Goal: Information Seeking & Learning: Learn about a topic

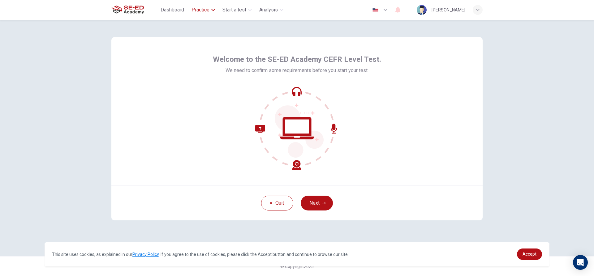
click at [207, 7] on span "Practice" at bounding box center [200, 9] width 18 height 7
click at [207, 6] on span "Practice" at bounding box center [200, 9] width 18 height 7
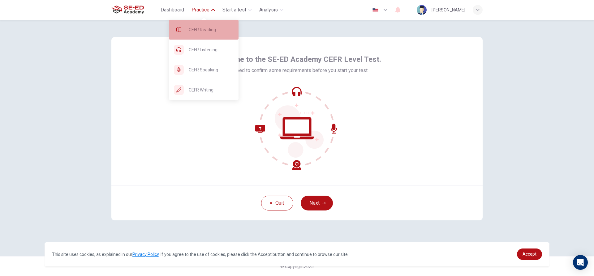
click at [214, 34] on div "CEFR Reading" at bounding box center [204, 30] width 70 height 20
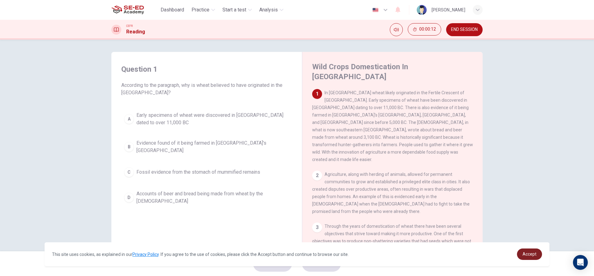
click at [525, 252] on span "Accept" at bounding box center [529, 254] width 14 height 5
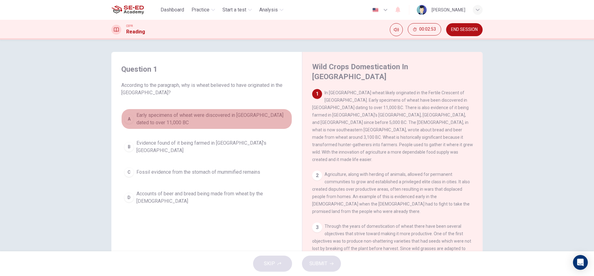
click at [131, 120] on div "A" at bounding box center [129, 119] width 10 height 10
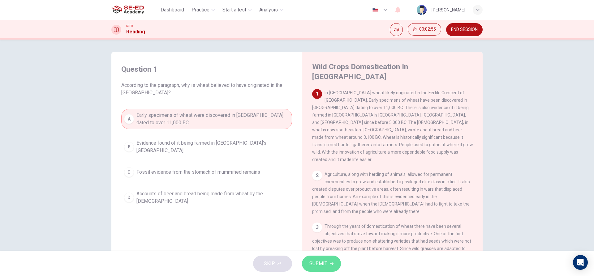
click at [315, 258] on button "SUBMIT" at bounding box center [321, 264] width 39 height 16
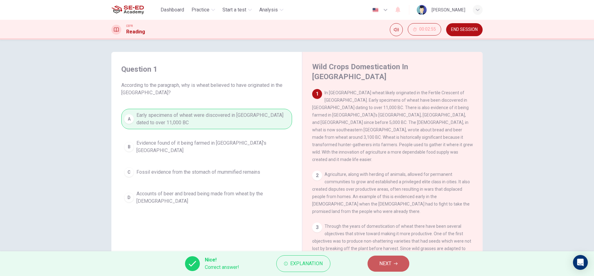
click at [376, 261] on button "NEXT" at bounding box center [388, 264] width 42 height 16
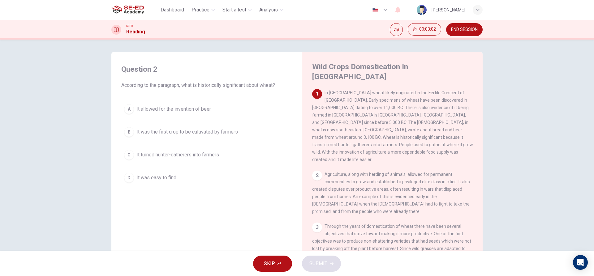
click at [312, 171] on div "2 Agriculture, along with herding of animals, allowed for permanent communities…" at bounding box center [392, 193] width 161 height 45
click at [318, 171] on div "2" at bounding box center [317, 176] width 10 height 10
drag, startPoint x: 317, startPoint y: 163, endPoint x: 323, endPoint y: 101, distance: 63.1
click at [323, 101] on div "1 In [GEOGRAPHIC_DATA] wheat likely originated in the Fertile Crescent of [GEOG…" at bounding box center [396, 183] width 169 height 188
click at [127, 154] on div "C" at bounding box center [129, 155] width 10 height 10
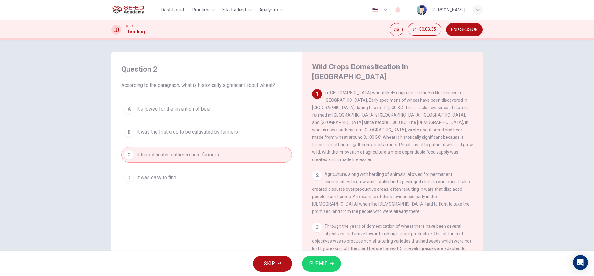
click at [330, 268] on button "SUBMIT" at bounding box center [321, 264] width 39 height 16
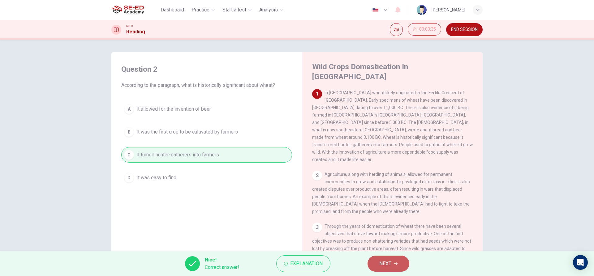
click at [390, 261] on span "NEXT" at bounding box center [385, 263] width 12 height 9
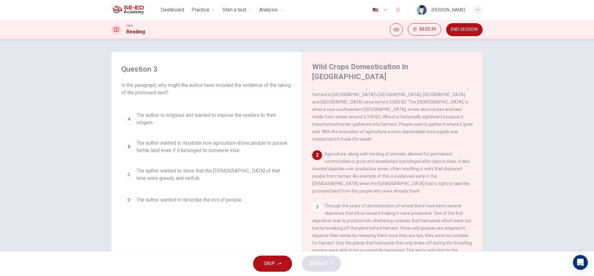
scroll to position [31, 0]
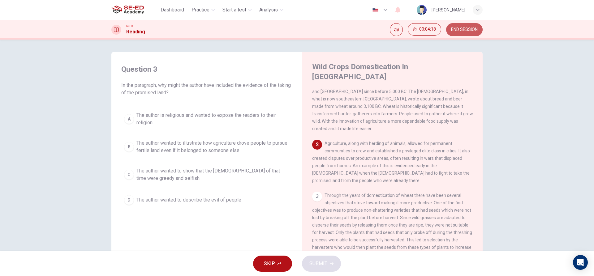
click at [456, 27] on span "END SESSION" at bounding box center [464, 29] width 27 height 5
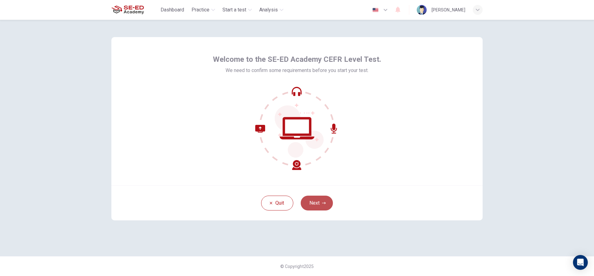
click at [322, 205] on button "Next" at bounding box center [317, 203] width 32 height 15
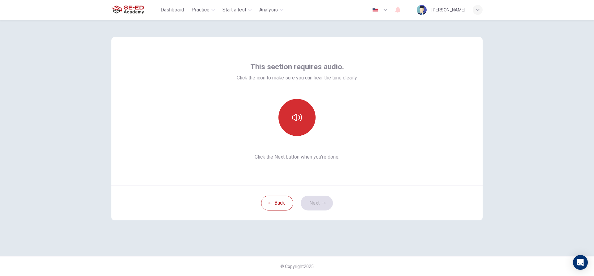
click at [312, 111] on button "button" at bounding box center [296, 117] width 37 height 37
click at [312, 205] on button "Next" at bounding box center [317, 203] width 32 height 15
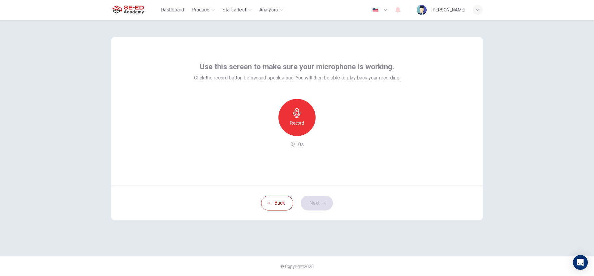
click at [291, 115] on div "Record" at bounding box center [296, 117] width 37 height 37
click at [326, 131] on icon "button" at bounding box center [325, 131] width 3 height 4
click at [325, 129] on icon "button" at bounding box center [325, 131] width 6 height 6
click at [328, 200] on button "Next" at bounding box center [317, 203] width 32 height 15
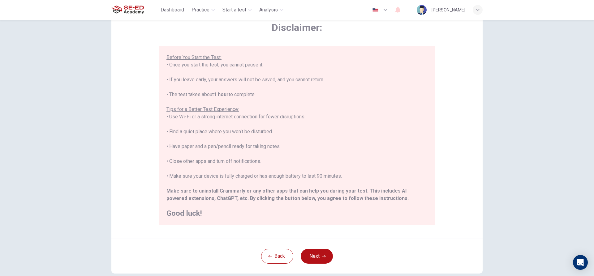
scroll to position [68, 0]
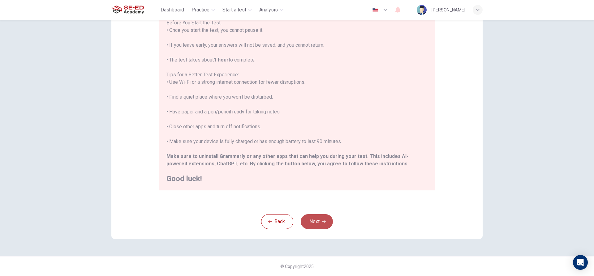
click at [317, 222] on button "Next" at bounding box center [317, 221] width 32 height 15
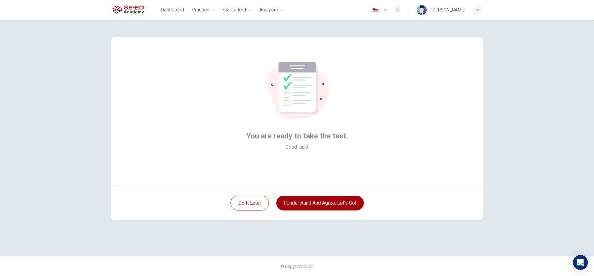
click at [316, 204] on button "I understand and agree. Let’s go!" at bounding box center [320, 203] width 88 height 15
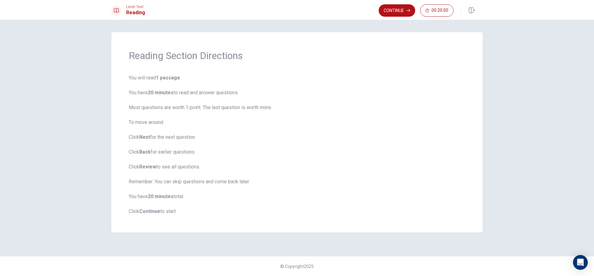
click at [376, 10] on div "Level Test Reading Continue 00:20:00" at bounding box center [296, 11] width 391 height 14
click at [388, 6] on button "Continue" at bounding box center [397, 10] width 36 height 12
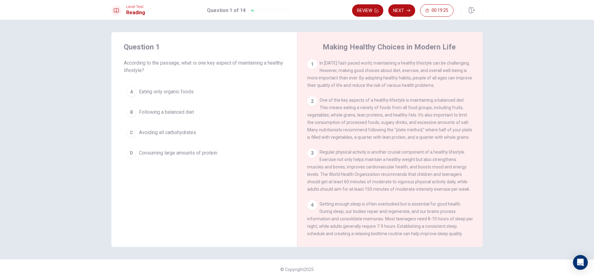
click at [129, 109] on div "B" at bounding box center [131, 112] width 10 height 10
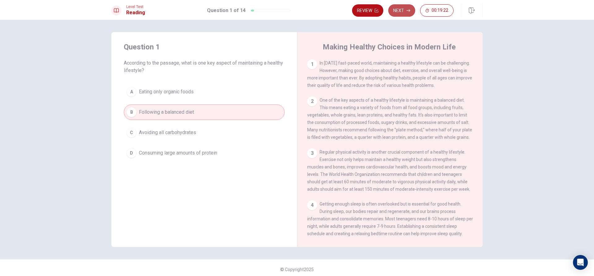
click at [397, 11] on button "Next" at bounding box center [401, 10] width 27 height 12
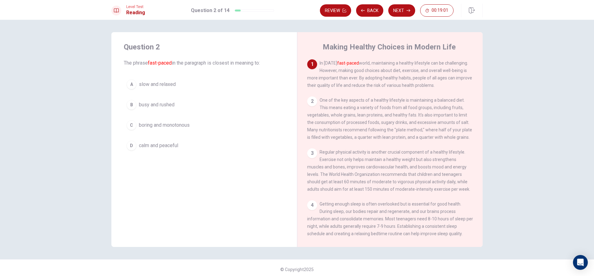
click at [130, 82] on div "A" at bounding box center [131, 84] width 10 height 10
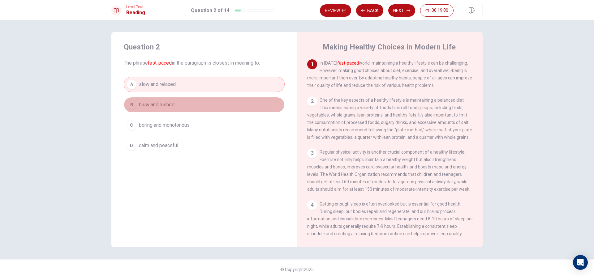
click at [126, 108] on div "B" at bounding box center [131, 105] width 10 height 10
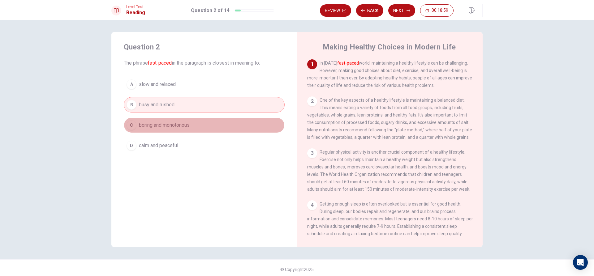
click at [131, 127] on div "C" at bounding box center [131, 125] width 10 height 10
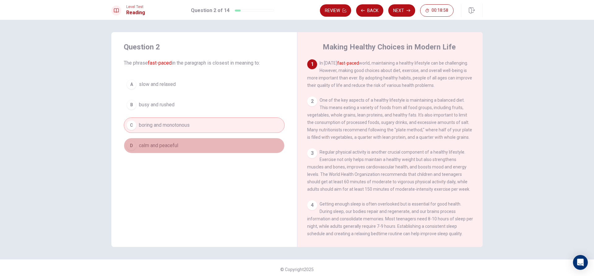
click at [135, 146] on div "D" at bounding box center [131, 146] width 10 height 10
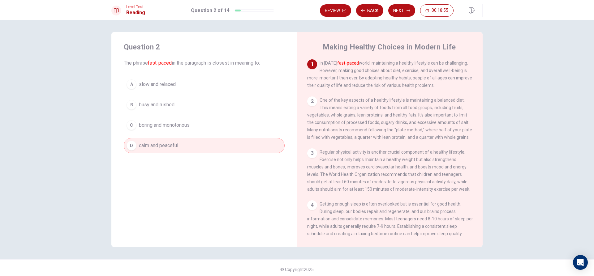
click at [130, 96] on div "A slow and relaxed B busy and rushed C boring and monotonous D calm and peaceful" at bounding box center [204, 115] width 161 height 77
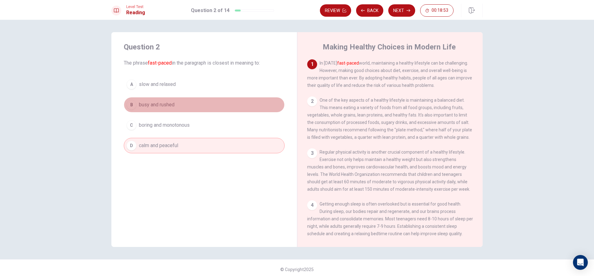
click at [134, 105] on div "B" at bounding box center [131, 105] width 10 height 10
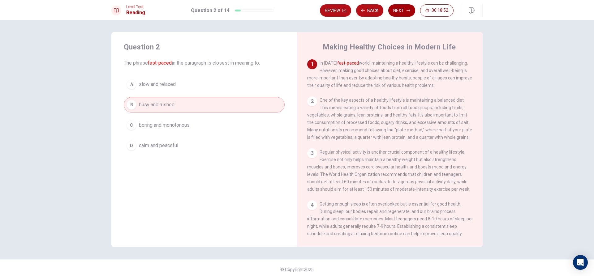
click at [399, 9] on button "Next" at bounding box center [401, 10] width 27 height 12
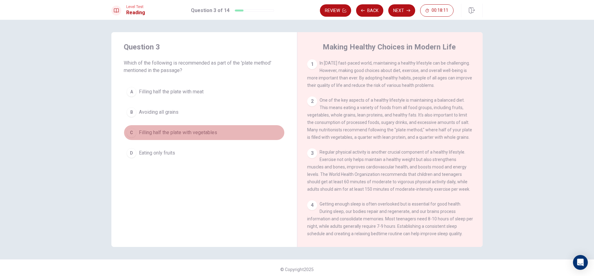
click at [193, 130] on span "Filling half the plate with vegetables" at bounding box center [178, 132] width 78 height 7
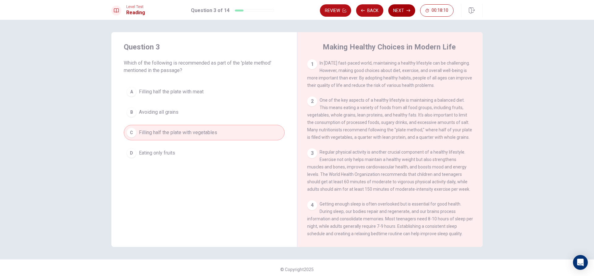
click at [400, 11] on button "Next" at bounding box center [401, 10] width 27 height 12
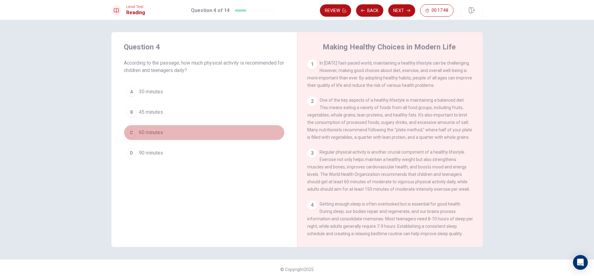
click at [133, 131] on div "C" at bounding box center [131, 133] width 10 height 10
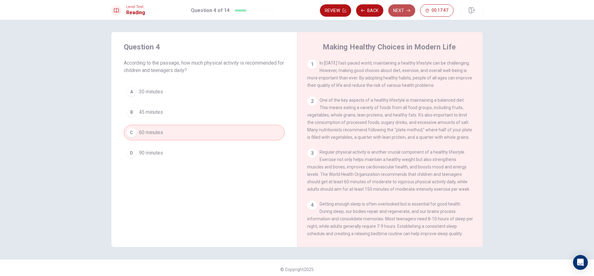
click at [399, 11] on button "Next" at bounding box center [401, 10] width 27 height 12
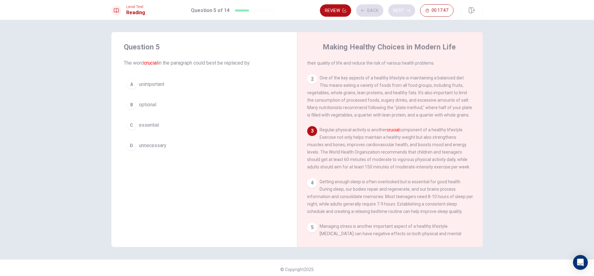
scroll to position [23, 0]
click at [130, 104] on div "B" at bounding box center [131, 105] width 10 height 10
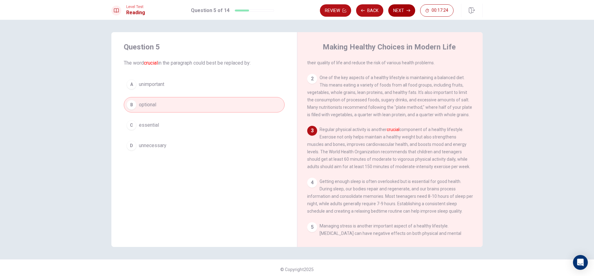
click at [404, 7] on button "Next" at bounding box center [401, 10] width 27 height 12
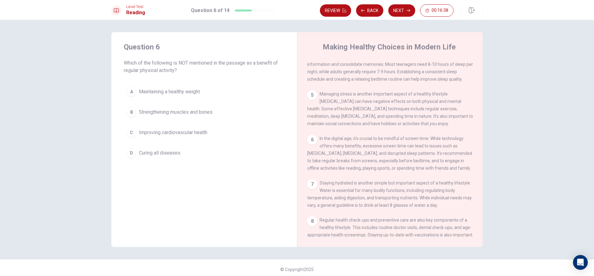
scroll to position [186, 0]
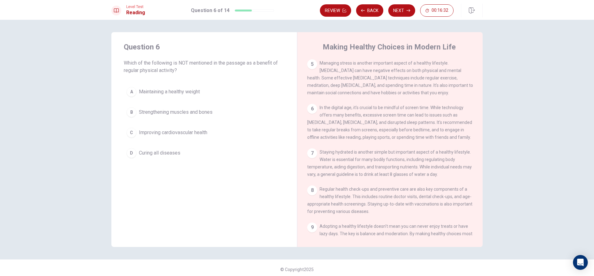
click at [132, 152] on div "D" at bounding box center [131, 153] width 10 height 10
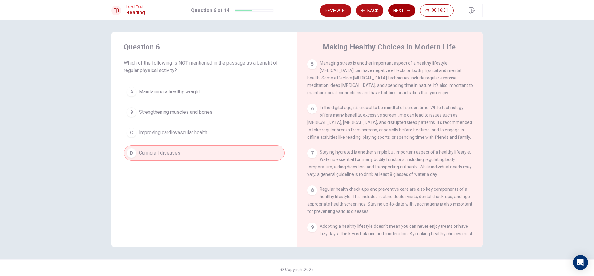
click at [400, 6] on button "Next" at bounding box center [401, 10] width 27 height 12
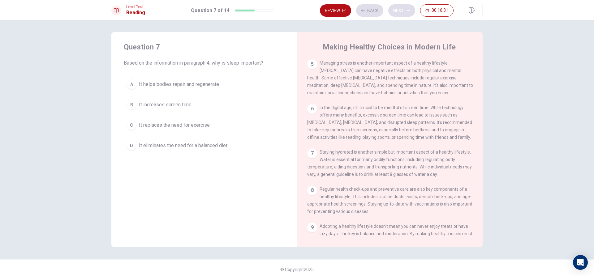
scroll to position [146, 0]
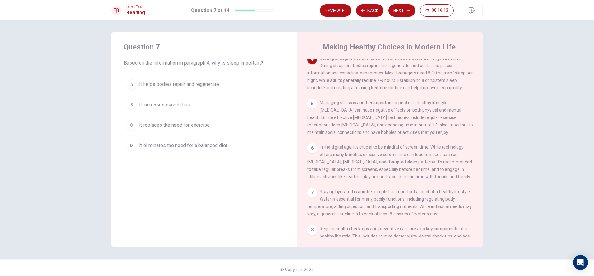
click at [135, 83] on button "A It helps bodies repair and regenerate" at bounding box center [204, 84] width 161 height 15
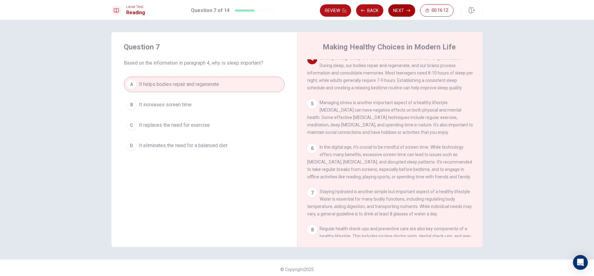
click at [401, 9] on button "Next" at bounding box center [401, 10] width 27 height 12
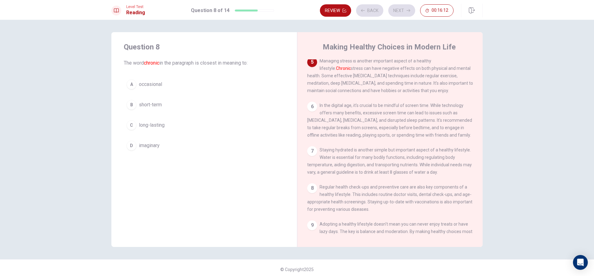
scroll to position [192, 0]
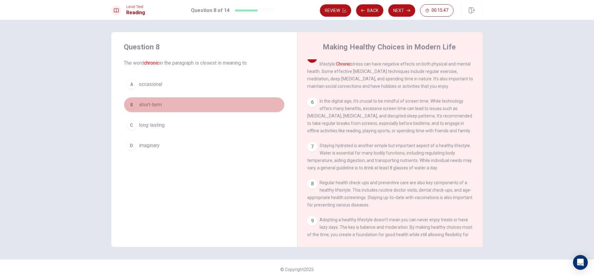
click at [130, 104] on div "B" at bounding box center [131, 105] width 10 height 10
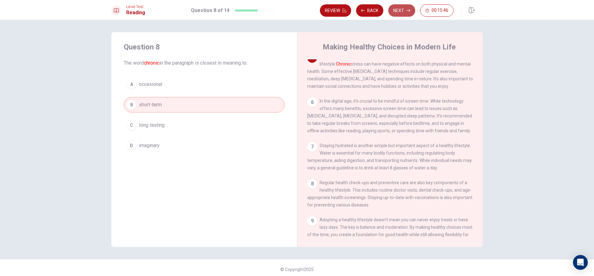
click at [399, 9] on button "Next" at bounding box center [401, 10] width 27 height 12
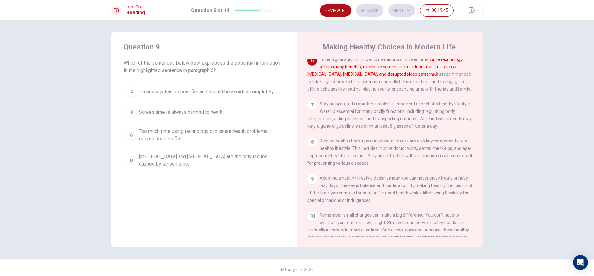
scroll to position [238, 0]
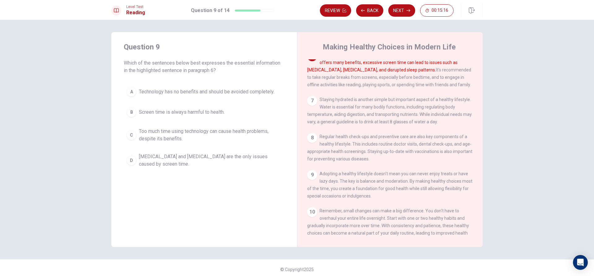
click at [172, 112] on span "Screen time is always harmful to health." at bounding box center [182, 112] width 86 height 7
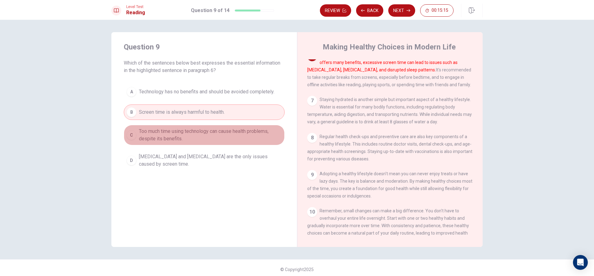
click at [165, 133] on span "Too much time using technology can cause health problems, despite its benefits." at bounding box center [210, 135] width 143 height 15
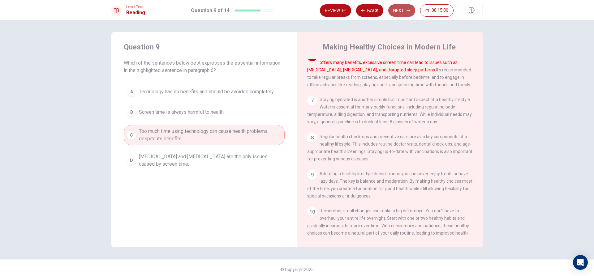
click at [395, 7] on button "Next" at bounding box center [401, 10] width 27 height 12
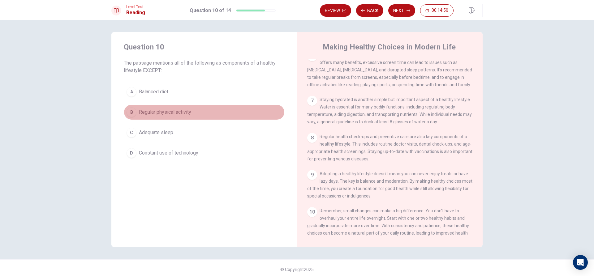
click at [177, 112] on span "Regular physical activity" at bounding box center [165, 112] width 52 height 7
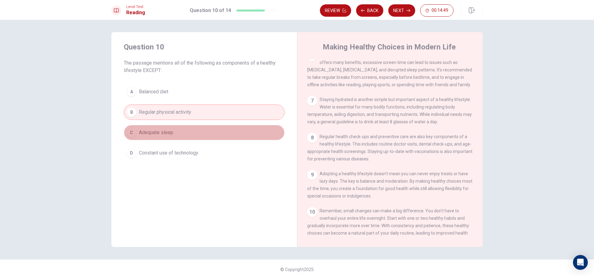
click at [168, 135] on span "Adequate sleep" at bounding box center [156, 132] width 34 height 7
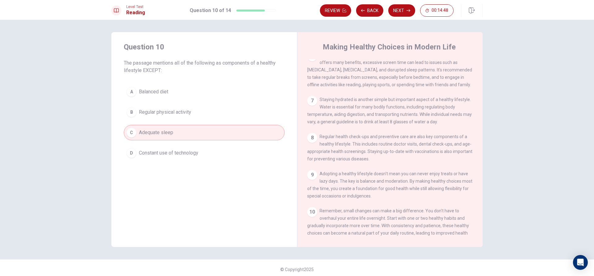
click at [164, 152] on span "Constant use of technology" at bounding box center [168, 152] width 59 height 7
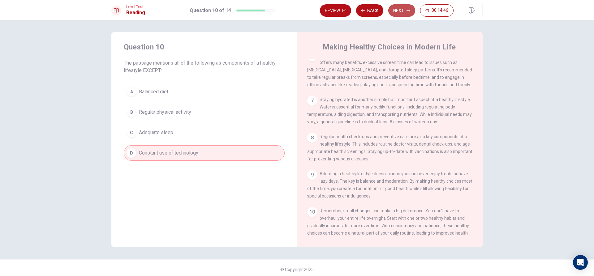
click at [402, 6] on button "Next" at bounding box center [401, 10] width 27 height 12
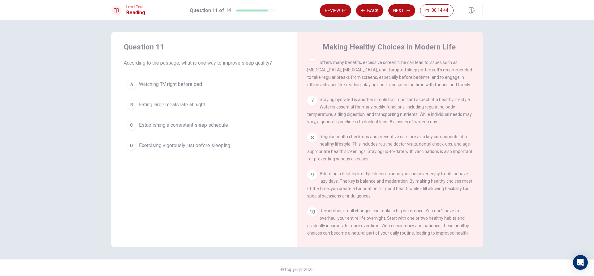
click at [145, 60] on span "According to the passage, what is one way to improve sleep quality?" at bounding box center [204, 62] width 161 height 7
click at [180, 127] on span "Establishing a consistent sleep schedule" at bounding box center [183, 125] width 89 height 7
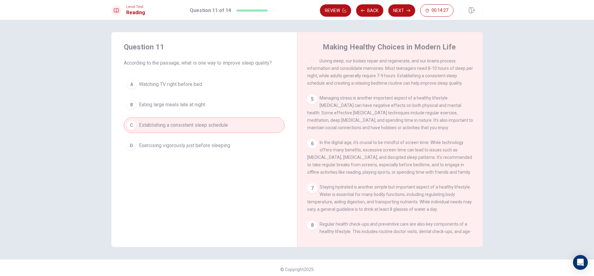
scroll to position [145, 0]
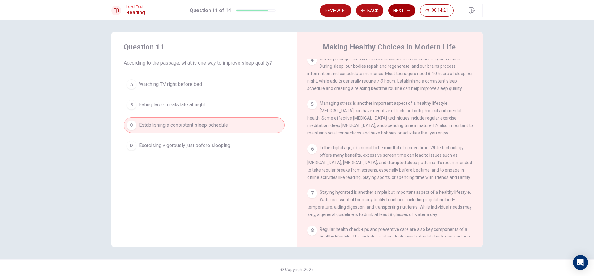
click at [395, 9] on button "Next" at bounding box center [401, 10] width 27 height 12
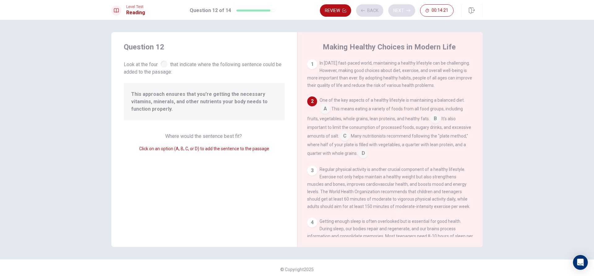
scroll to position [38, 0]
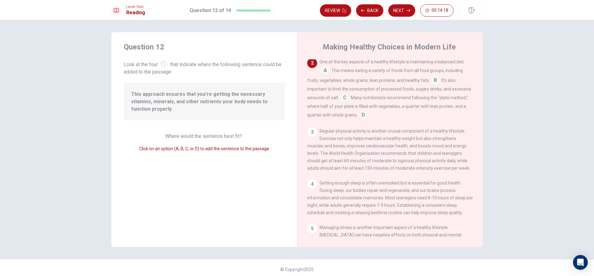
click at [161, 64] on div at bounding box center [164, 64] width 7 height 7
click at [326, 73] on input at bounding box center [325, 71] width 10 height 10
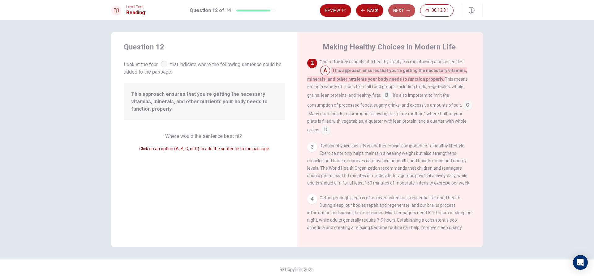
click at [408, 11] on icon "button" at bounding box center [408, 11] width 4 height 4
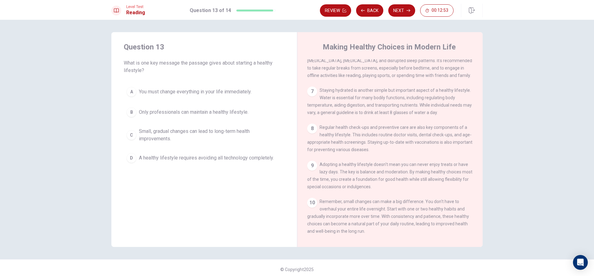
scroll to position [268, 0]
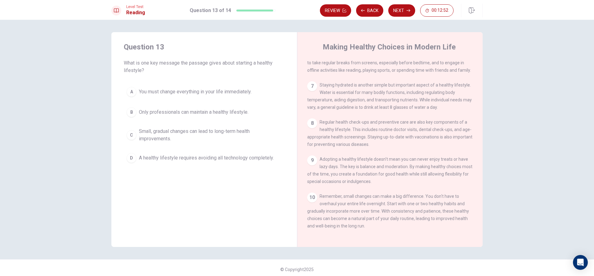
click at [132, 137] on div "C" at bounding box center [131, 135] width 10 height 10
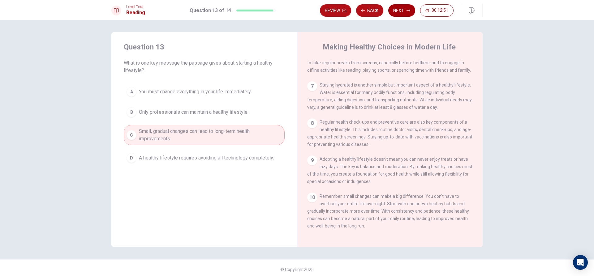
click at [401, 10] on button "Next" at bounding box center [401, 10] width 27 height 12
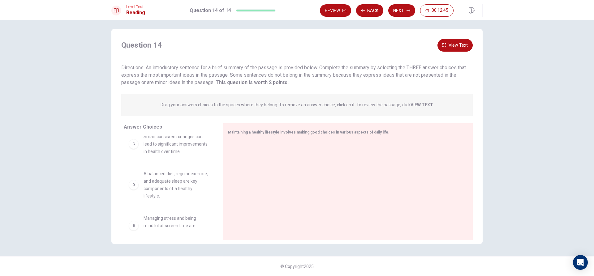
scroll to position [0, 0]
click at [399, 9] on button "Next" at bounding box center [401, 10] width 27 height 12
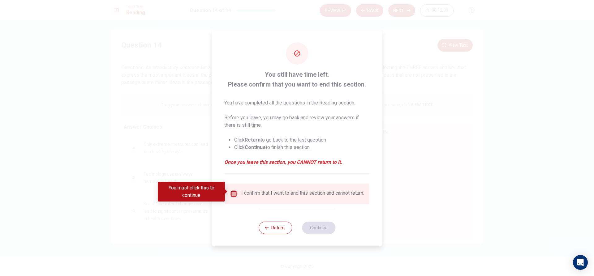
click at [230, 191] on input "You must click this to continue" at bounding box center [233, 193] width 7 height 7
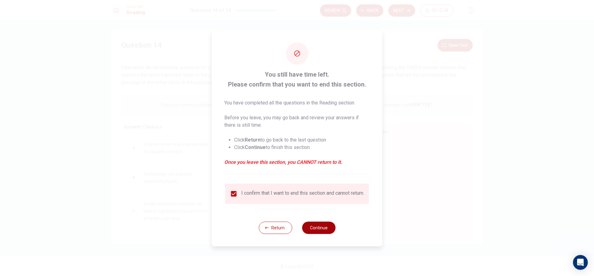
click at [330, 231] on button "Continue" at bounding box center [318, 228] width 33 height 12
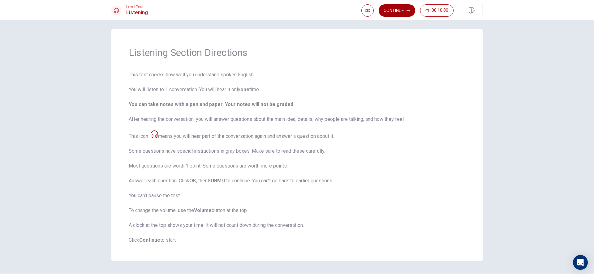
click at [397, 12] on button "Continue" at bounding box center [397, 10] width 36 height 12
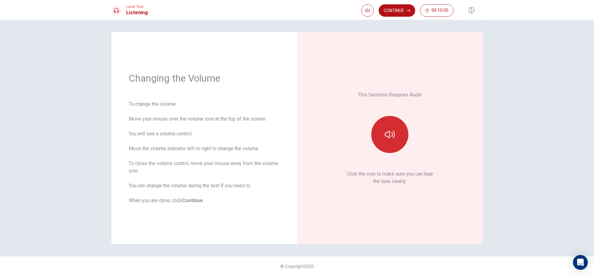
click at [389, 130] on icon "button" at bounding box center [390, 135] width 10 height 10
click at [407, 10] on icon "button" at bounding box center [408, 11] width 4 height 4
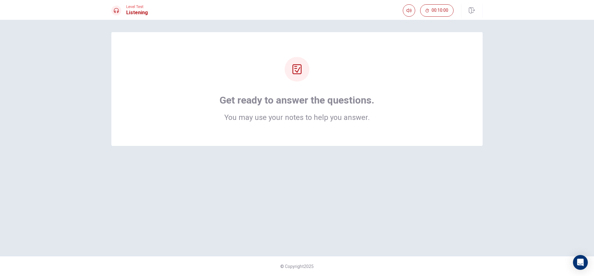
click at [297, 95] on h1 "Get ready to answer the questions." at bounding box center [297, 100] width 155 height 12
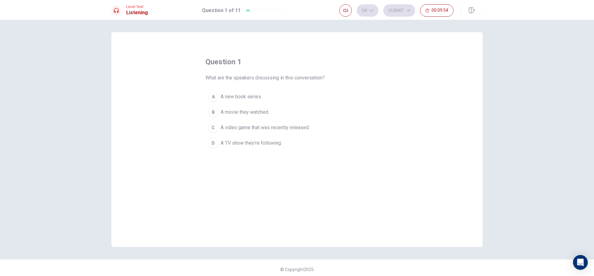
click at [213, 129] on div "C" at bounding box center [213, 128] width 10 height 10
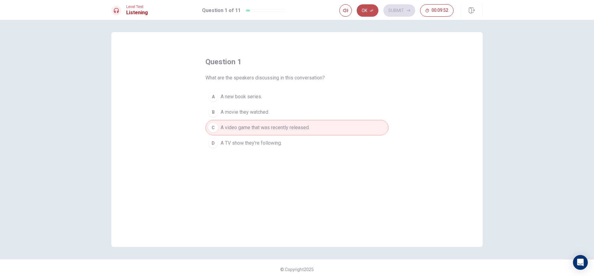
click at [370, 10] on icon "button" at bounding box center [372, 11] width 4 height 4
click at [396, 6] on button "Submit" at bounding box center [399, 10] width 32 height 12
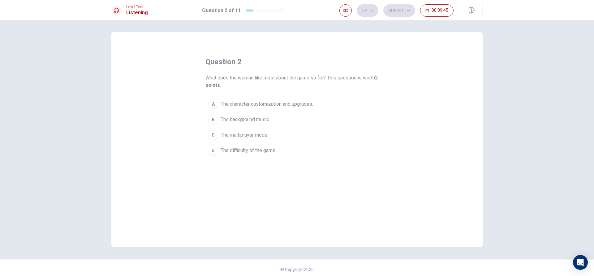
drag, startPoint x: 205, startPoint y: 104, endPoint x: 210, endPoint y: 104, distance: 5.0
click at [205, 104] on button "A The character customization and upgrades." at bounding box center [296, 103] width 183 height 15
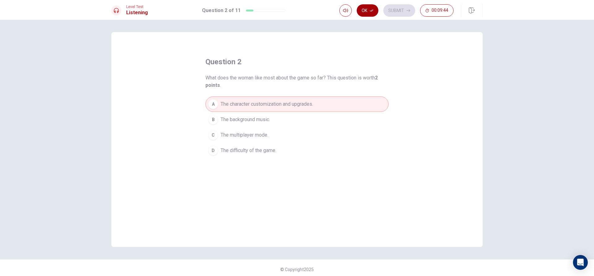
click at [370, 12] on button "Ok" at bounding box center [368, 10] width 22 height 12
click at [390, 10] on button "Submit" at bounding box center [399, 10] width 32 height 12
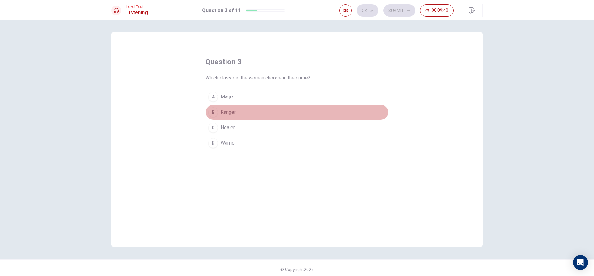
click at [214, 113] on div "B" at bounding box center [213, 112] width 10 height 10
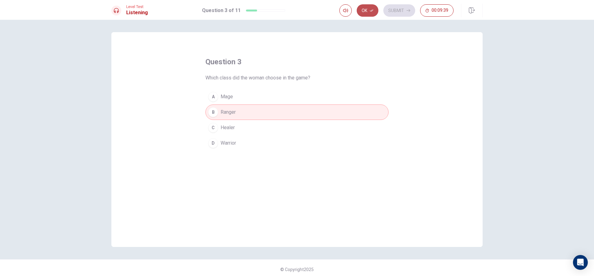
click at [367, 7] on button "Ok" at bounding box center [368, 10] width 22 height 12
click at [395, 10] on button "Submit" at bounding box center [399, 10] width 32 height 12
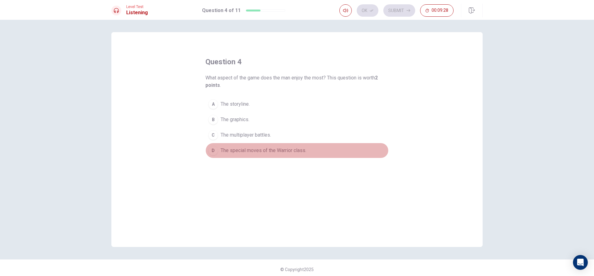
click at [216, 151] on div "D" at bounding box center [213, 151] width 10 height 10
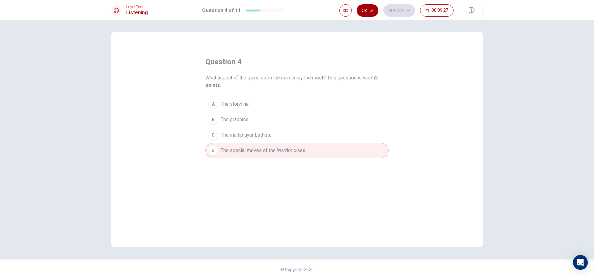
drag, startPoint x: 368, startPoint y: 5, endPoint x: 374, endPoint y: 8, distance: 6.2
click at [368, 6] on button "Ok" at bounding box center [368, 10] width 22 height 12
click at [390, 12] on button "Submit" at bounding box center [399, 10] width 32 height 12
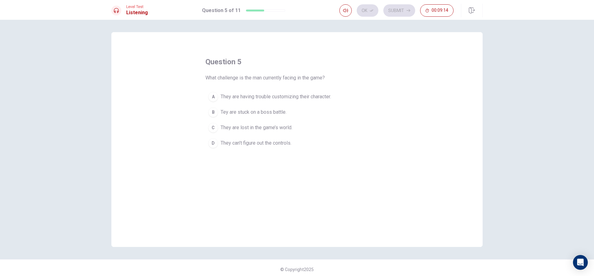
click at [210, 107] on button "B Tey are stuck on a boss battle." at bounding box center [296, 112] width 183 height 15
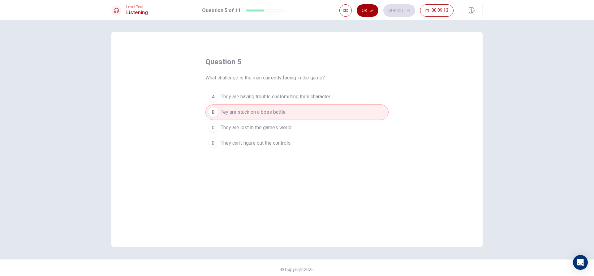
click at [371, 11] on icon "button" at bounding box center [372, 11] width 4 height 2
click at [434, 7] on button "00:09:12" at bounding box center [436, 10] width 33 height 12
click at [420, 10] on button "Submit" at bounding box center [420, 10] width 32 height 12
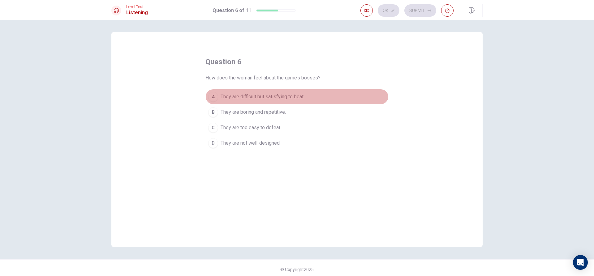
click at [278, 96] on span "They are difficult but satisfying to beat." at bounding box center [262, 96] width 84 height 7
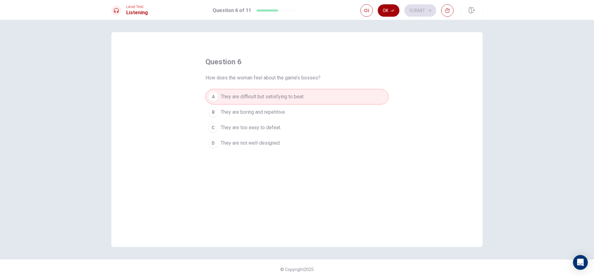
click at [384, 11] on button "Ok" at bounding box center [389, 10] width 22 height 12
click at [410, 10] on button "Submit" at bounding box center [420, 10] width 32 height 12
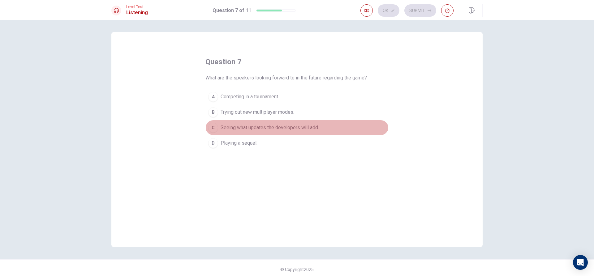
click at [251, 126] on span "Seeing what updates the developers will add." at bounding box center [269, 127] width 98 height 7
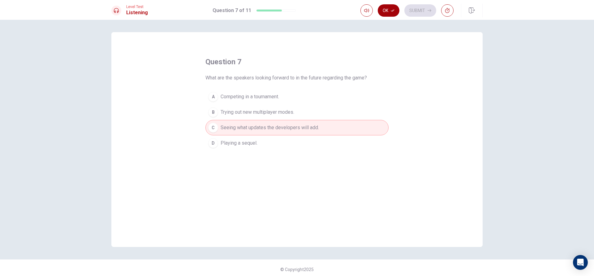
click at [392, 10] on icon "button" at bounding box center [393, 11] width 4 height 4
click at [427, 12] on icon "button" at bounding box center [429, 11] width 4 height 4
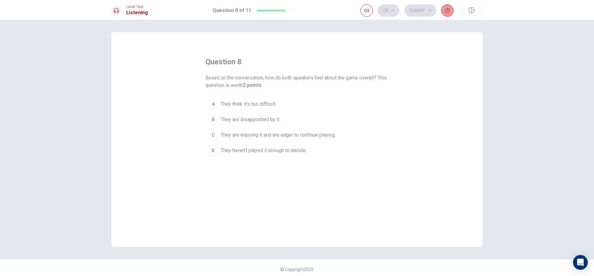
click at [444, 12] on button "button" at bounding box center [447, 10] width 12 height 12
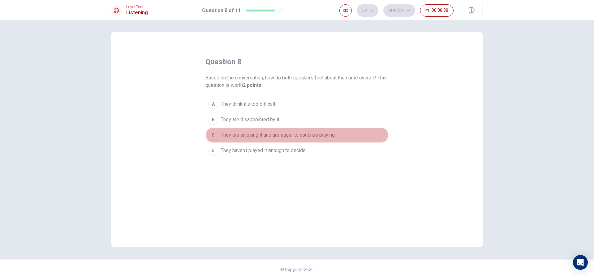
click at [321, 135] on span "They are enjoying it and are eager to continue playing." at bounding box center [277, 134] width 115 height 7
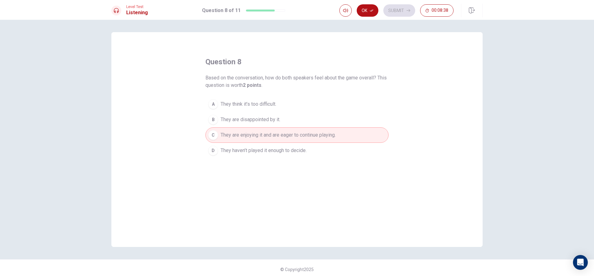
click at [362, 3] on div "Level Test Listening Question 8 of 11 Ok Submit 00:08:38" at bounding box center [297, 10] width 594 height 20
click at [364, 6] on button "Ok" at bounding box center [368, 10] width 22 height 12
click at [388, 10] on button "Submit" at bounding box center [399, 10] width 32 height 12
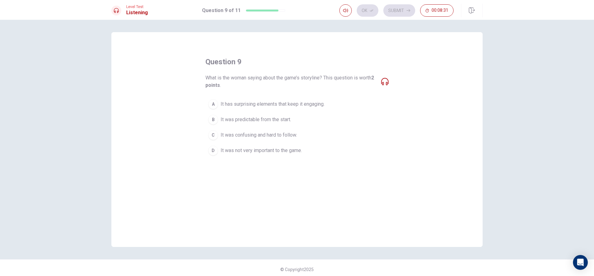
click at [383, 81] on icon at bounding box center [384, 81] width 7 height 7
click at [297, 102] on span "It has surprising elements that keep it engaging." at bounding box center [272, 104] width 104 height 7
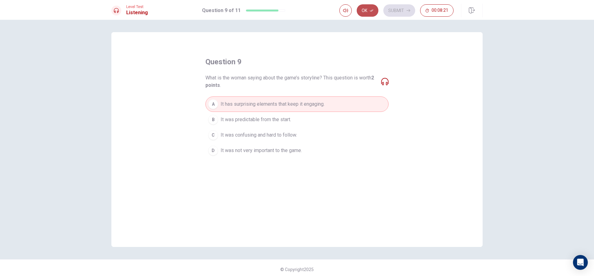
click at [369, 8] on button "Ok" at bounding box center [368, 10] width 22 height 12
click at [390, 7] on button "Submit" at bounding box center [399, 10] width 32 height 12
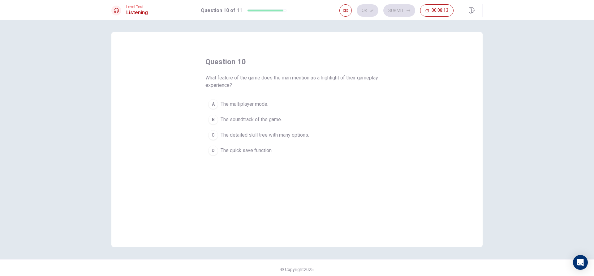
click at [218, 137] on button "C The detailed skill tree with many options." at bounding box center [296, 134] width 183 height 15
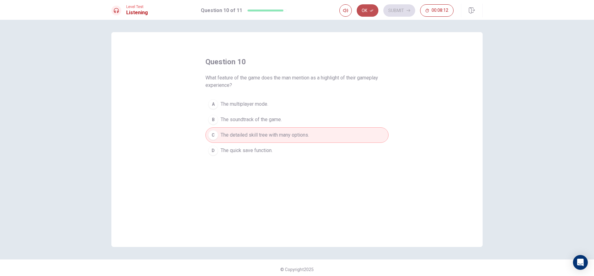
click at [362, 10] on button "Ok" at bounding box center [368, 10] width 22 height 12
click at [390, 11] on button "Submit" at bounding box center [399, 10] width 32 height 12
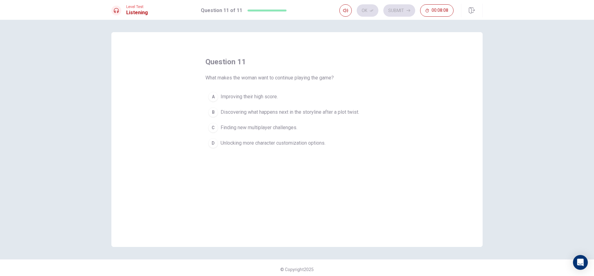
click at [251, 113] on span "Discovering what happens next in the storyline after a plot twist." at bounding box center [289, 112] width 139 height 7
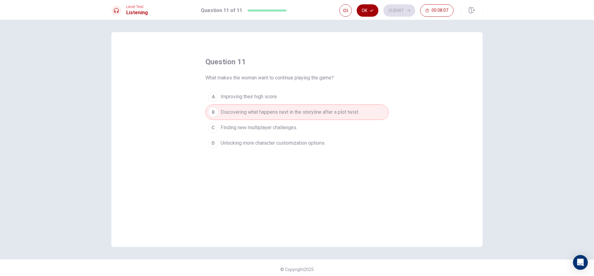
click at [366, 11] on button "Ok" at bounding box center [368, 10] width 22 height 12
click at [394, 9] on button "Submit" at bounding box center [399, 10] width 32 height 12
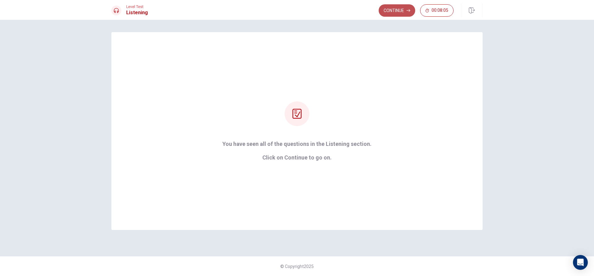
click at [404, 7] on button "Continue" at bounding box center [397, 10] width 36 height 12
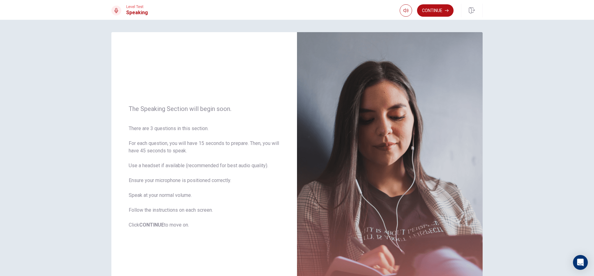
click at [426, 8] on button "Continue" at bounding box center [435, 10] width 36 height 12
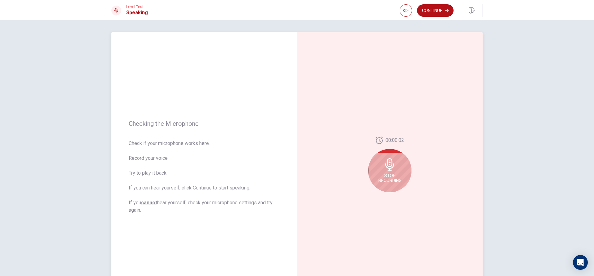
click at [400, 169] on div "Stop Recording" at bounding box center [389, 170] width 43 height 43
click at [395, 195] on icon "Play Audio" at bounding box center [397, 197] width 4 height 4
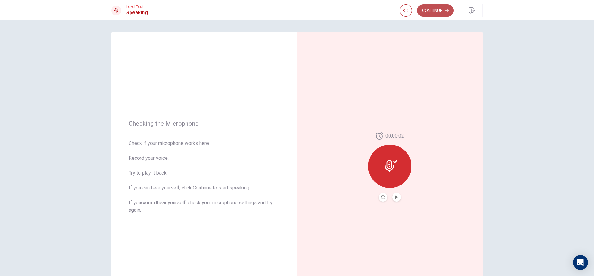
click at [440, 10] on button "Continue" at bounding box center [435, 10] width 36 height 12
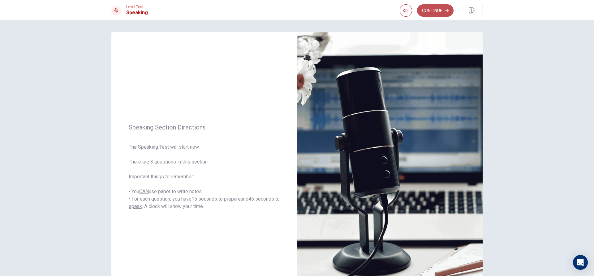
click at [427, 12] on button "Continue" at bounding box center [435, 10] width 36 height 12
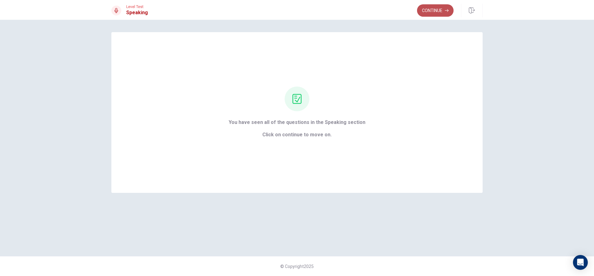
click at [437, 11] on button "Continue" at bounding box center [435, 10] width 36 height 12
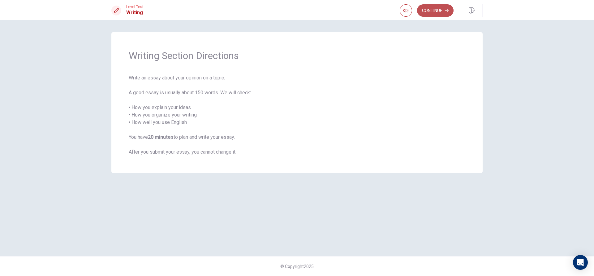
click at [434, 14] on button "Continue" at bounding box center [435, 10] width 36 height 12
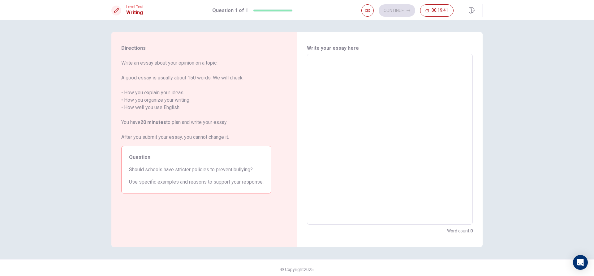
click at [321, 65] on textarea at bounding box center [389, 139] width 157 height 161
type textarea "y"
type textarea "x"
type textarea "ye"
type textarea "x"
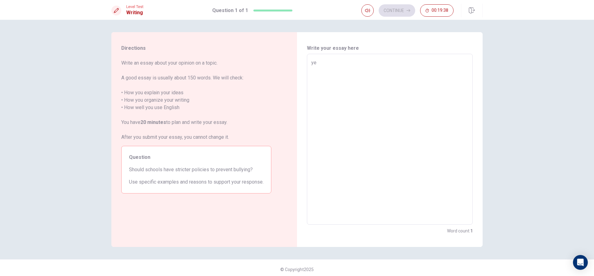
type textarea "yes"
type textarea "x"
type textarea "ye"
type textarea "x"
type textarea "y"
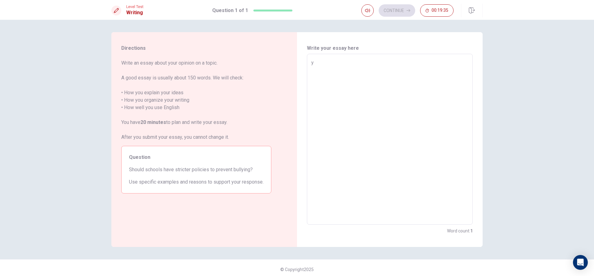
type textarea "x"
type textarea "O"
type textarea "x"
type textarea "Of"
type textarea "x"
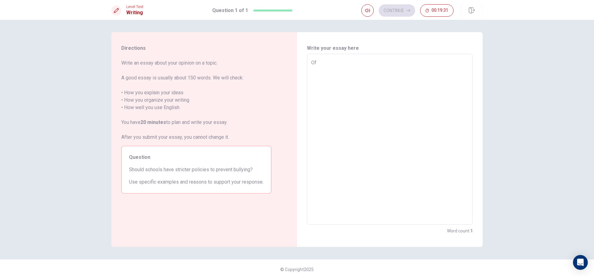
type textarea "Ofc"
type textarea "x"
type textarea "Ofco"
type textarea "x"
type textarea "Ofcou"
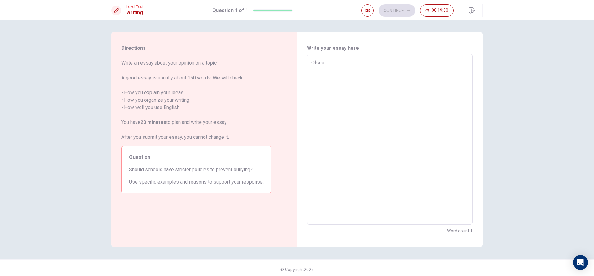
type textarea "x"
type textarea "Ofcour"
type textarea "x"
type textarea "Ofcours"
type textarea "x"
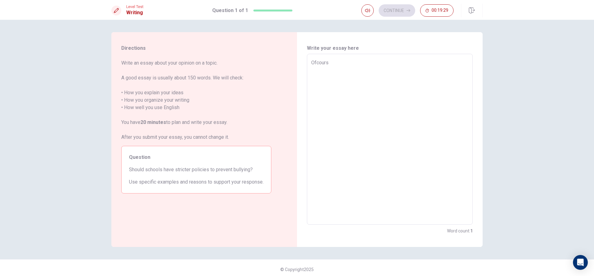
type textarea "Ofcourse"
type textarea "x"
type textarea "Ofcourse"
type textarea "x"
type textarea "Ofcourse b"
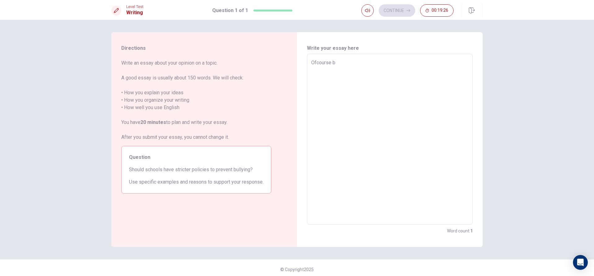
type textarea "x"
type textarea "Ofcourse be"
type textarea "x"
type textarea "Ofcourse bec"
type textarea "x"
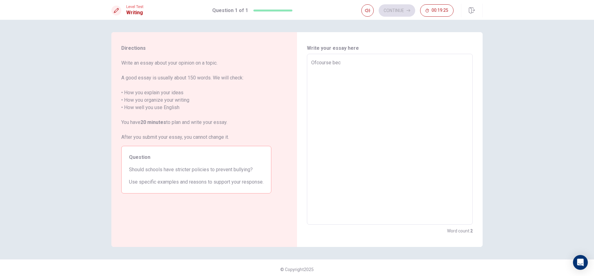
type textarea "Ofcourse beca"
type textarea "x"
type textarea "Ofcourse becau"
type textarea "x"
type textarea "Ofcourse becaus"
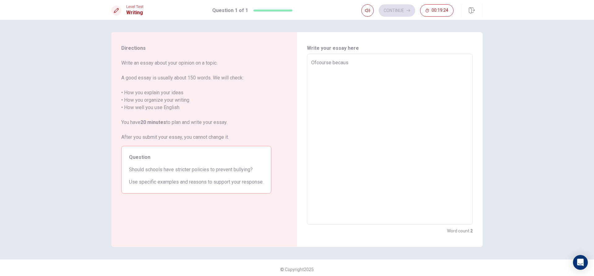
type textarea "x"
type textarea "Ofcourse because"
type textarea "x"
type textarea "Ofcourse because"
type textarea "x"
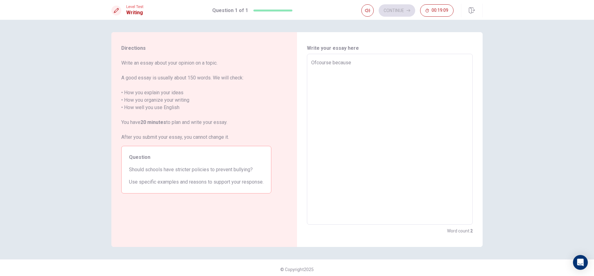
type textarea "Ofcourse because i"
type textarea "x"
type textarea "Ofcourse because it"
type textarea "x"
type textarea "Ofcourse because its"
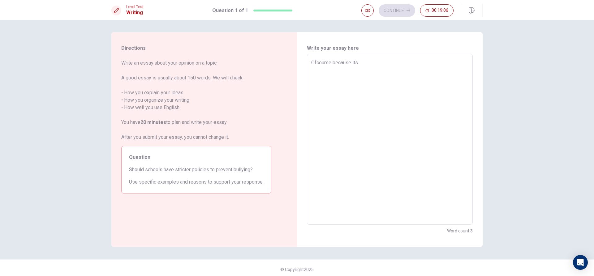
type textarea "x"
type textarea "Ofcourse because it"
type textarea "x"
type textarea "Ofcourse because it"
type textarea "x"
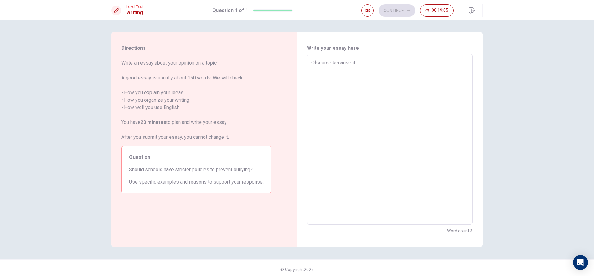
type textarea "Ofcourse because it p"
type textarea "x"
type textarea "Ofcourse because it pr"
type textarea "x"
type textarea "Ofcourse because it pro"
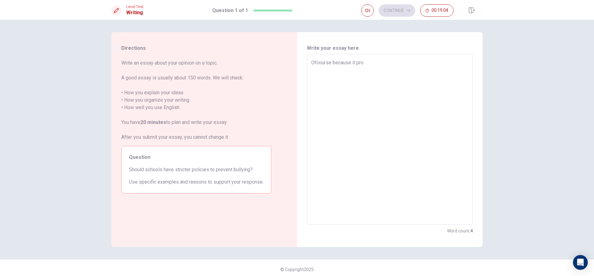
type textarea "x"
type textarea "Ofcourse because it prot"
type textarea "x"
type textarea "Ofcourse because it prote"
type textarea "x"
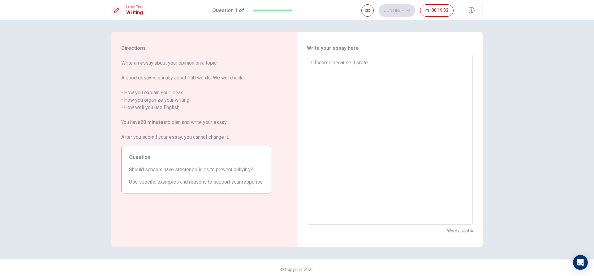
type textarea "Ofcourse because it protec"
type textarea "x"
type textarea "Ofcourse because it protect"
type textarea "x"
type textarea "Ofcourse because it protect"
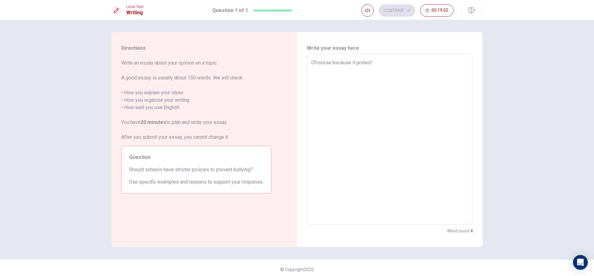
type textarea "x"
type textarea "Ofcourse because it protect t"
type textarea "x"
type textarea "Ofcourse because it protect th"
type textarea "x"
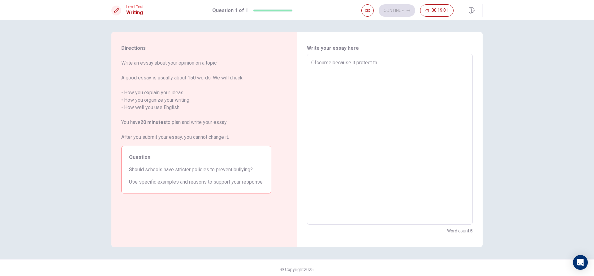
type textarea "Ofcourse because it protect the"
type textarea "x"
type textarea "Ofcourse because it protect the"
type textarea "x"
type textarea "Ofcourse because it protect the s"
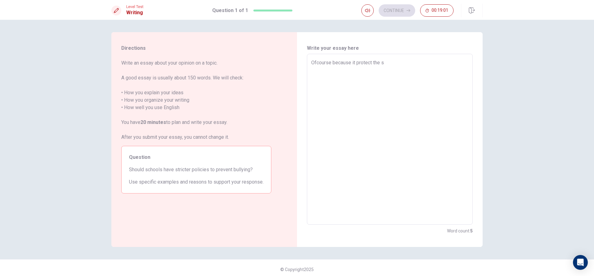
type textarea "x"
type textarea "Ofcourse because it protect the st"
type textarea "x"
type textarea "Ofcourse because it protect the stu"
type textarea "x"
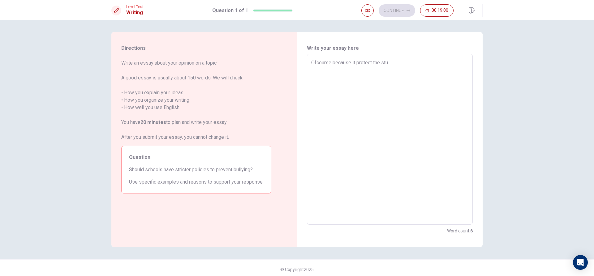
type textarea "Ofcourse because it protect the stud"
type textarea "x"
type textarea "Ofcourse because it protect the stude"
type textarea "x"
type textarea "Ofcourse because it protect the studen"
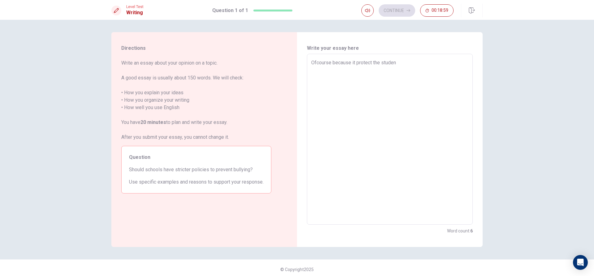
type textarea "x"
type textarea "Ofcourse because it protect the student"
type textarea "x"
type textarea "Ofcourse because it protect the student"
type textarea "x"
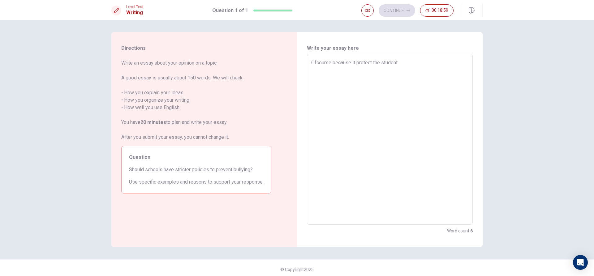
type textarea "Ofcourse because it protect the student t"
type textarea "x"
type textarea "Ofcourse because it protect the student to"
type textarea "x"
type textarea "Ofcourse because it protect the student to"
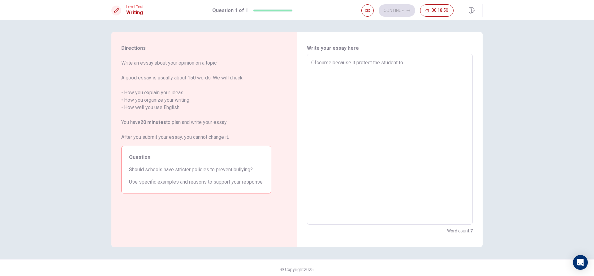
type textarea "x"
type textarea "Ofcourse because it protect the student to n"
type textarea "x"
type textarea "Ofcourse because it protect the student to no"
type textarea "x"
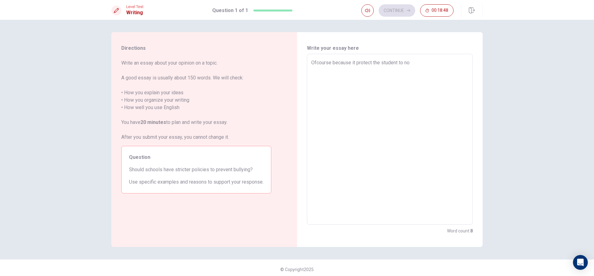
type textarea "Ofcourse because it protect the student to not"
type textarea "x"
type textarea "Ofcourse because it protect the student to not"
type textarea "x"
type textarea "Ofcourse because it protect the student to not g"
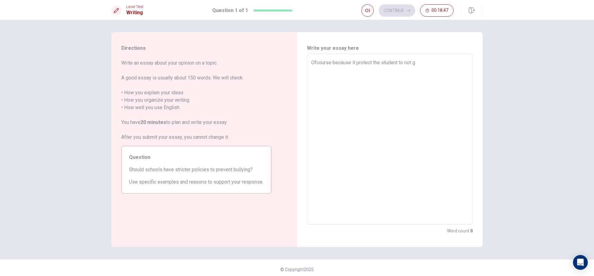
type textarea "x"
type textarea "Ofcourse because it protect the student to not ge"
type textarea "x"
type textarea "Ofcourse because it protect the student to not get"
type textarea "x"
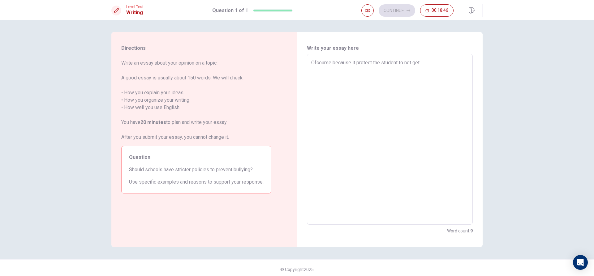
type textarea "Ofcourse because it protect the student to not get"
type textarea "x"
type textarea "Ofcourse because it protect the student to not get b"
type textarea "x"
type textarea "Ofcourse because it protect the student to not get bu"
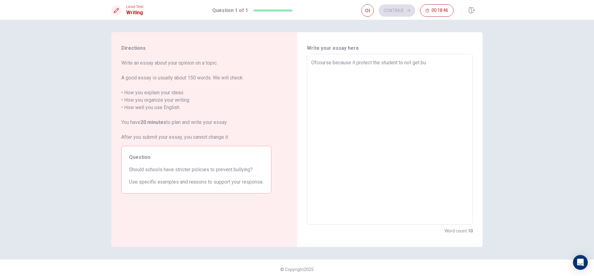
type textarea "x"
type textarea "Ofcourse because it protect the student to not get bul"
type textarea "x"
type textarea "Ofcourse because it protect the student to not get bull"
type textarea "x"
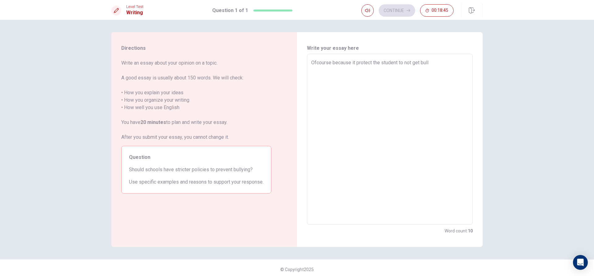
type textarea "Ofcourse because it protect the student to not get bully"
type textarea "x"
type textarea "Ofcourse because it protect the student to not get bully"
type textarea "x"
type textarea "Ofcourse because it protect the student to not get bully a"
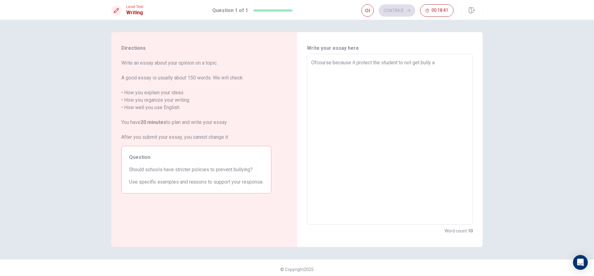
type textarea "x"
type textarea "Ofcourse because it protect the student to not get bully an"
type textarea "x"
type textarea "Ofcourse because it protect the student to not get bully and"
type textarea "x"
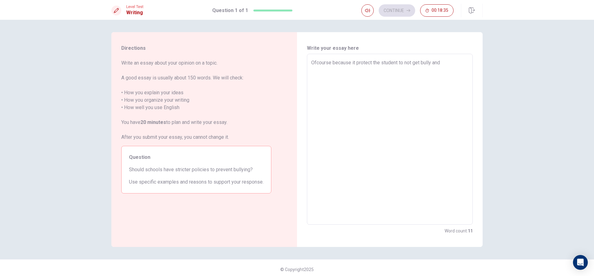
type textarea "Ofcourse because it protect the student to not get bully an"
type textarea "x"
type textarea "Ofcourse because it protect the student to not get bully a"
type textarea "x"
type textarea "Ofcourse because it protect the student to not get bully"
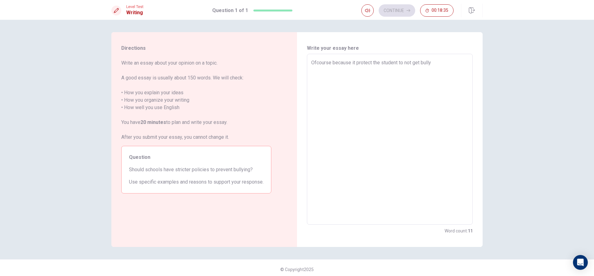
type textarea "x"
type textarea "Ofcourse because it protect the student to not get bully"
type textarea "x"
type textarea "Ofcourse because it protect the student to not get bully."
type textarea "x"
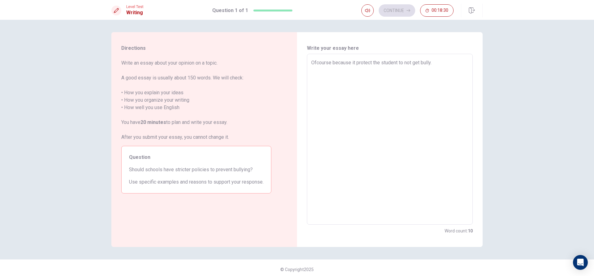
type textarea "Ofcourse because it protect the student to not get bully.S"
type textarea "x"
type textarea "Ofcourse because it protect the student to not get [DOMAIN_NAME]"
type textarea "x"
type textarea "Ofcourse because it protect the student to not get bully.Som"
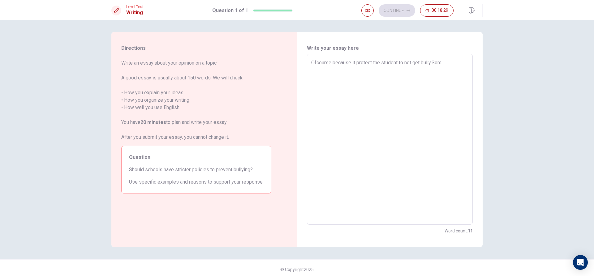
type textarea "x"
type textarea "Ofcourse because it protect the student to not get bully.Some"
type textarea "x"
type textarea "Ofcourse because it protect the student to not get bully.Somet"
type textarea "x"
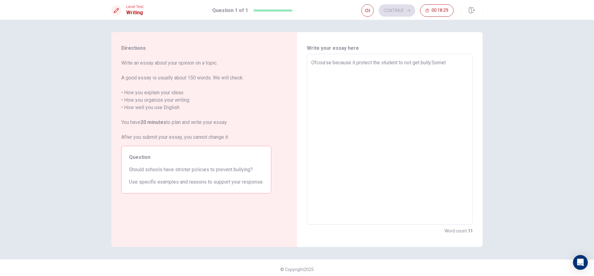
type textarea "Ofcourse because it protect the student to not get bully.Someti"
type textarea "x"
type textarea "Ofcourse because it protect the student to not get bully.Sometim"
type textarea "x"
type textarea "Ofcourse because it protect the student to not get bully.Sometime"
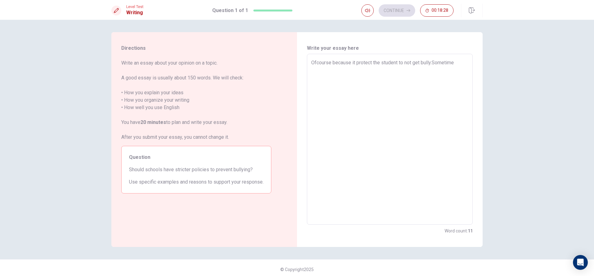
type textarea "x"
type textarea "Ofcourse because it protect the student to not get bully.Sometimes"
type textarea "x"
type textarea "Ofcourse because it protect the student to not get bully.Sometimes"
type textarea "x"
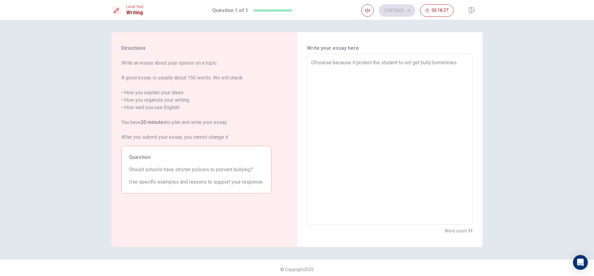
type textarea "Ofcourse because it protect the student to not get bully.Sometimes b"
type textarea "x"
type textarea "Ofcourse because it protect the student to not get bully.Sometimes bu"
type textarea "x"
type textarea "Ofcourse because it protect the student to not get bully.Sometimes bul"
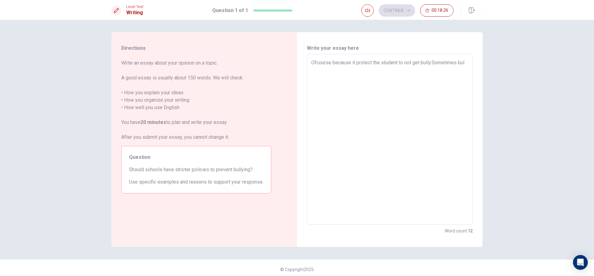
type textarea "x"
type textarea "Ofcourse because it protect the student to not get bully.Sometimes bull"
type textarea "x"
type textarea "Ofcourse because it protect the student to not get bully.Sometimes bully"
type textarea "x"
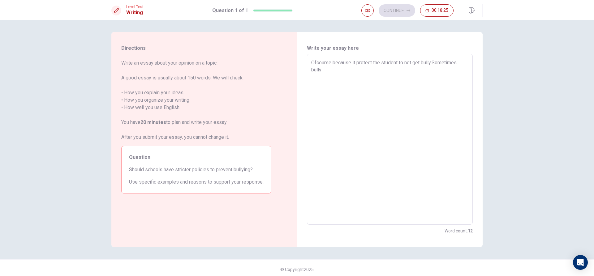
type textarea "Ofcourse because it protect the student to not get bully.Sometimes bully"
type textarea "x"
type textarea "Ofcourse because it protect the student to not get bully.Sometimes bully a"
type textarea "x"
type textarea "Ofcourse because it protect the student to not get bully.Sometimes bully ar"
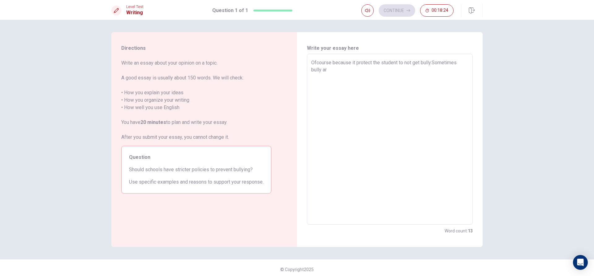
type textarea "x"
type textarea "Ofcourse because it protect the student to not get bully.Sometimes bully are"
type textarea "x"
type textarea "Ofcourse because it protect the student to not get bully.Sometimes bully are"
type textarea "x"
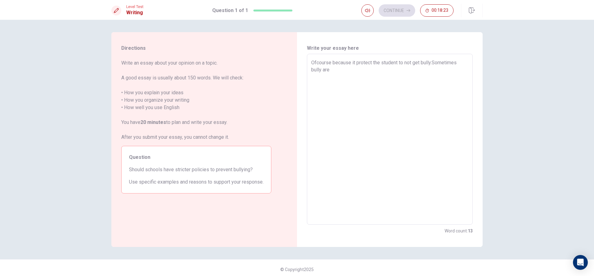
type textarea "Ofcourse because it protect the student to not get bully.Sometimes bully are t"
type textarea "x"
type textarea "Ofcourse because it protect the student to not get bully.Sometimes bully are th"
type textarea "x"
type textarea "Ofcourse because it protect the student to not get bully.Sometimes bully are the"
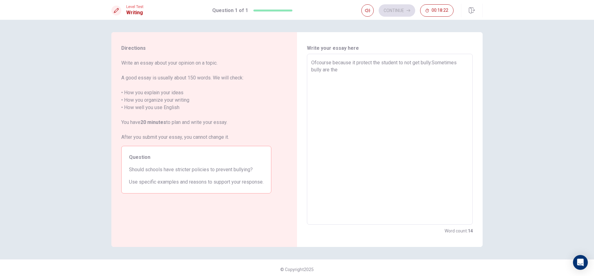
type textarea "x"
type textarea "Ofcourse because it protect the student to not get bully.Sometimes bully are the"
type textarea "x"
type textarea "Ofcourse because it protect the student to not get bully.Sometimes bully are th…"
type textarea "x"
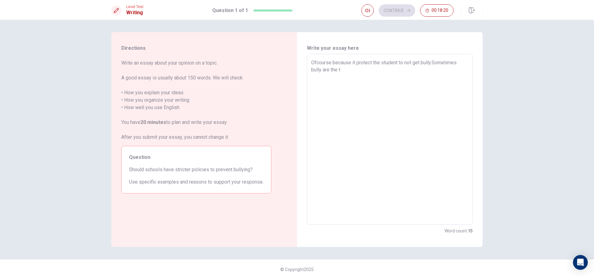
type textarea "Ofcourse because it protect the student to not get bully.Sometimes bully are th…"
type textarea "x"
type textarea "Ofcourse because it protect the student to not get bully.Sometimes bully are th…"
type textarea "x"
type textarea "Ofcourse because it protect the student to not get bully.Sometimes bully are th…"
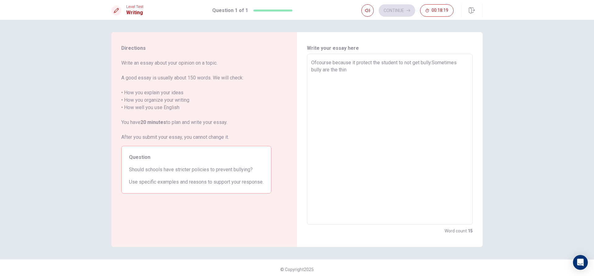
type textarea "x"
click at [374, 71] on textarea "Ofcourse because it protect the student to not get bully.Sometimes bully are th…" at bounding box center [389, 139] width 157 height 161
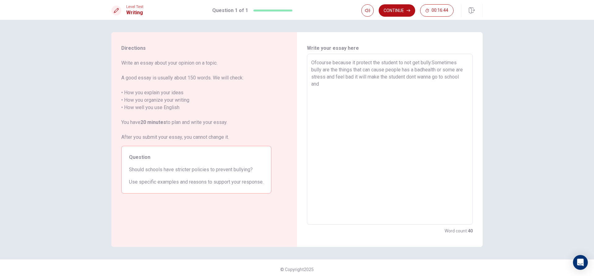
click at [400, 69] on textarea "Ofcourse because it protect the student to not get bully.Sometimes bully are th…" at bounding box center [389, 139] width 157 height 161
click at [465, 78] on textarea "Ofcourse because it protect the student to not get bully.Sometimes bully are th…" at bounding box center [389, 139] width 157 height 161
click at [346, 86] on textarea "Ofcourse because it protect the student to not get bully.Sometimes bully are th…" at bounding box center [389, 139] width 157 height 161
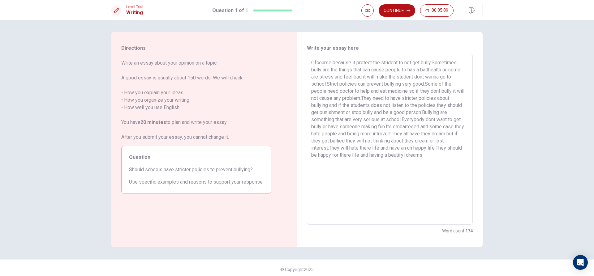
click at [402, 156] on textarea "Ofcourse because it protect the student to not get bully.Sometimes bully are th…" at bounding box center [389, 139] width 157 height 161
click at [393, 156] on textarea "Ofcourse because it protect the student to not get bully.Sometimes bully are th…" at bounding box center [389, 139] width 157 height 161
click at [434, 156] on textarea "Ofcourse because it protect the student to not get bully.Sometimes bully are th…" at bounding box center [389, 139] width 157 height 161
click at [397, 10] on button "Continue" at bounding box center [397, 10] width 36 height 12
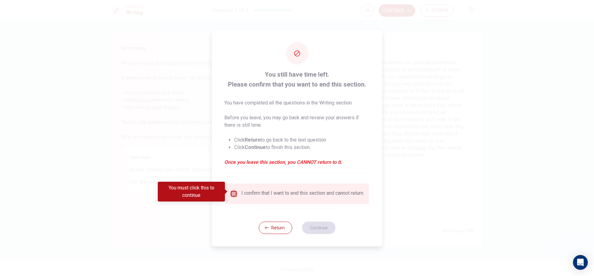
click at [230, 193] on input "You must click this to continue" at bounding box center [233, 193] width 7 height 7
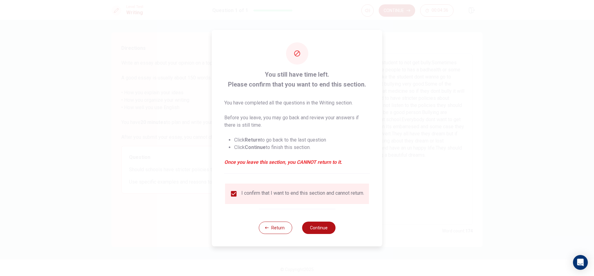
click at [328, 237] on div "Return Continue" at bounding box center [297, 227] width 77 height 37
click at [324, 230] on button "Continue" at bounding box center [318, 228] width 33 height 12
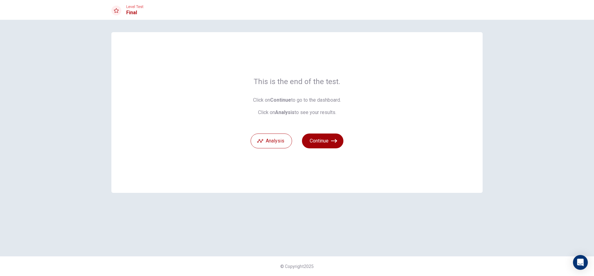
click at [321, 139] on button "Continue" at bounding box center [322, 141] width 41 height 15
